Goal: Obtain resource: Obtain resource

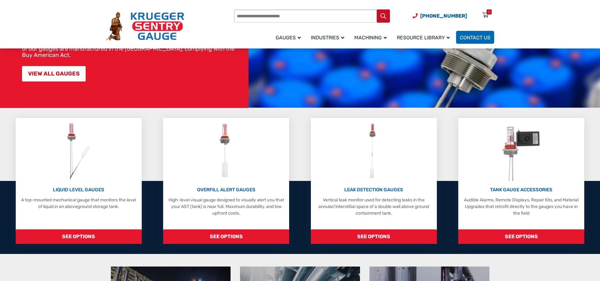
scroll to position [95, 0]
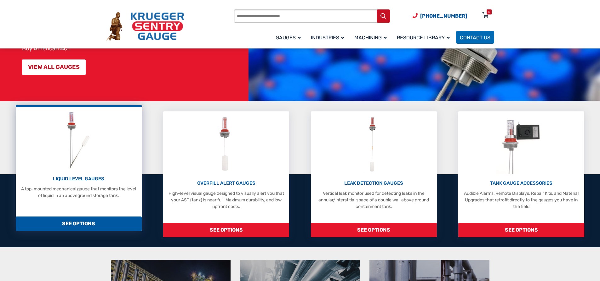
click at [84, 175] on div "LIQUID LEVEL GAUGES A top-mounted mechanical gauge that monitors the level of l…" at bounding box center [79, 154] width 120 height 89
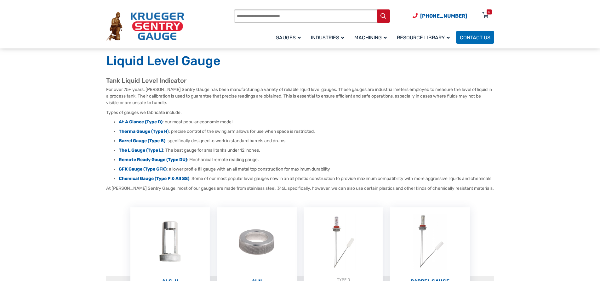
scroll to position [32, 0]
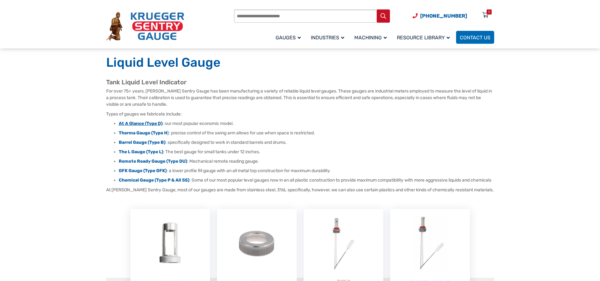
click at [132, 122] on strong "At A Glance (Type D)" at bounding box center [141, 123] width 44 height 5
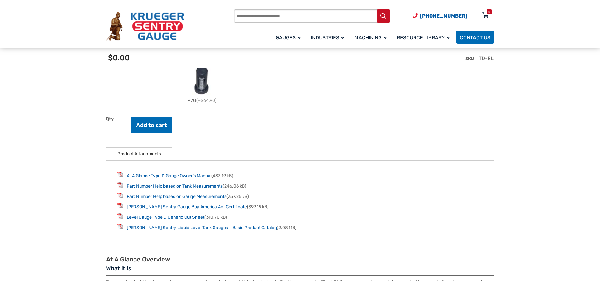
scroll to position [788, 0]
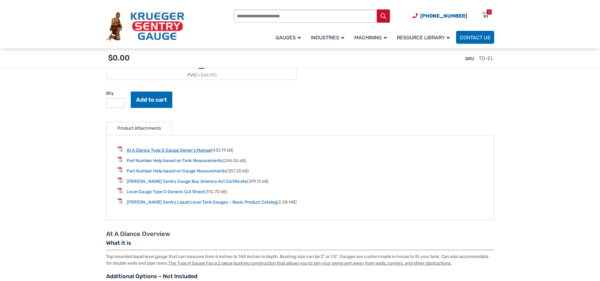
click at [174, 152] on link "At A Glance Type D Gauge Owner’s Manual" at bounding box center [169, 150] width 85 height 5
